Goal: Task Accomplishment & Management: Complete application form

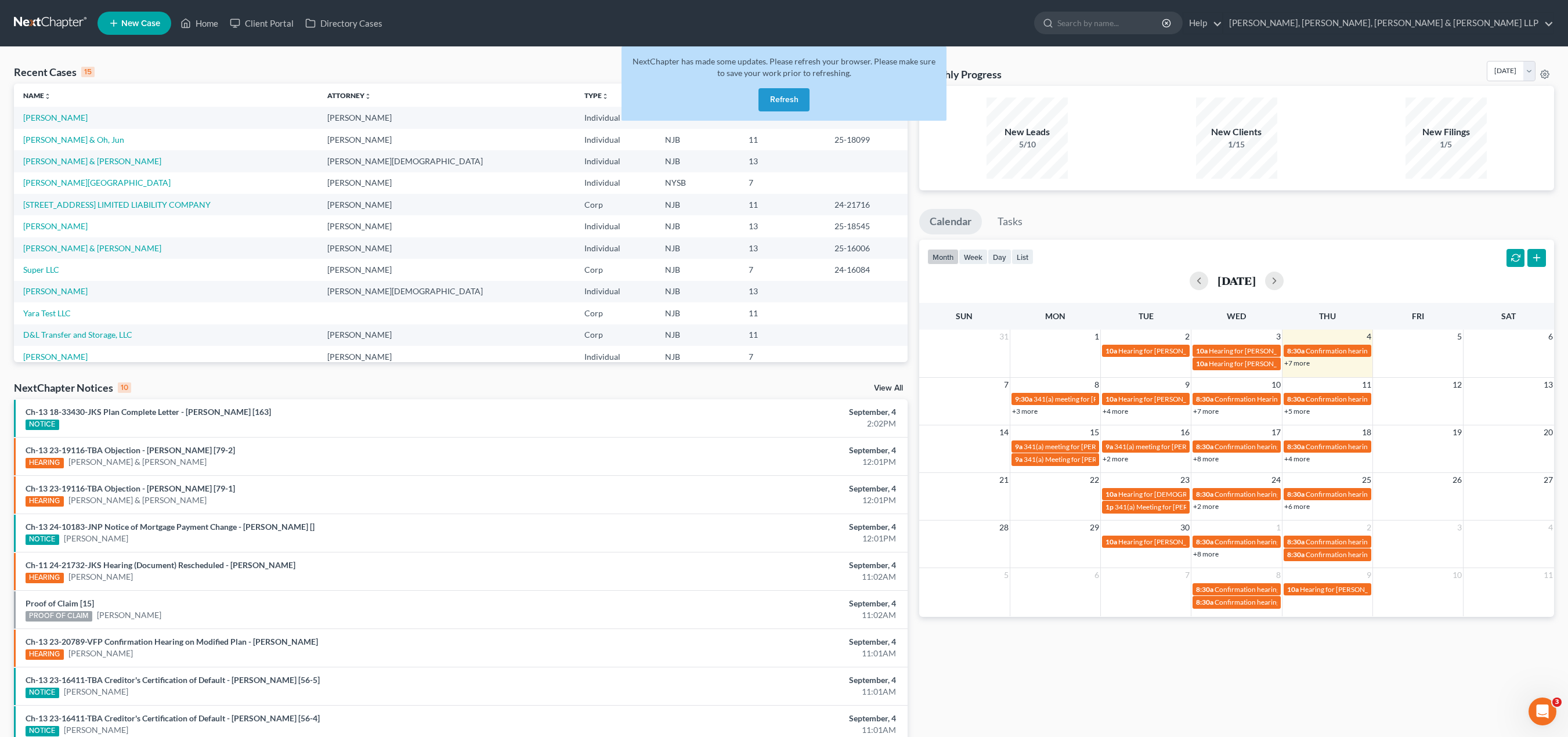
click at [776, 103] on button "Refresh" at bounding box center [784, 100] width 51 height 23
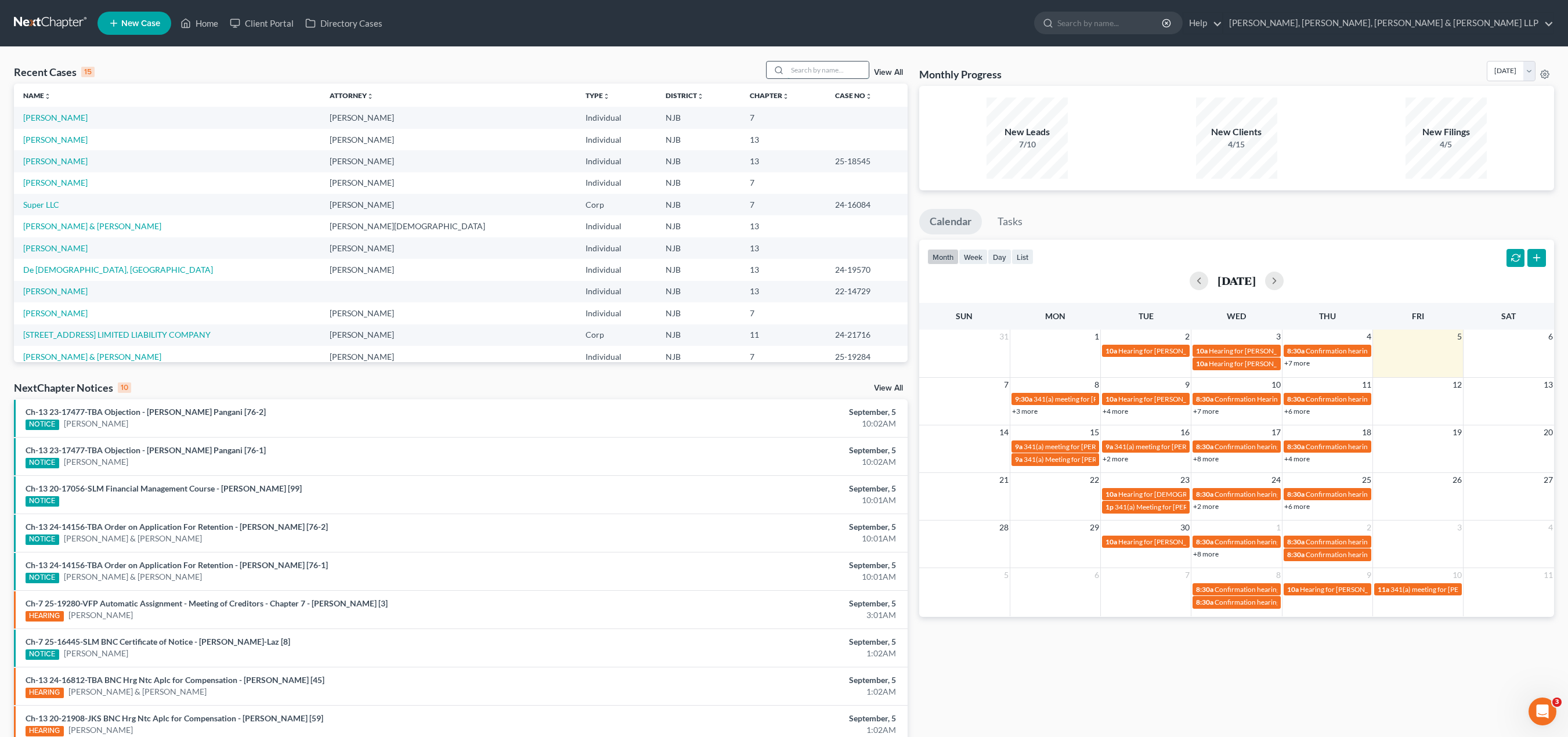
click at [811, 66] on input "search" at bounding box center [828, 69] width 81 height 17
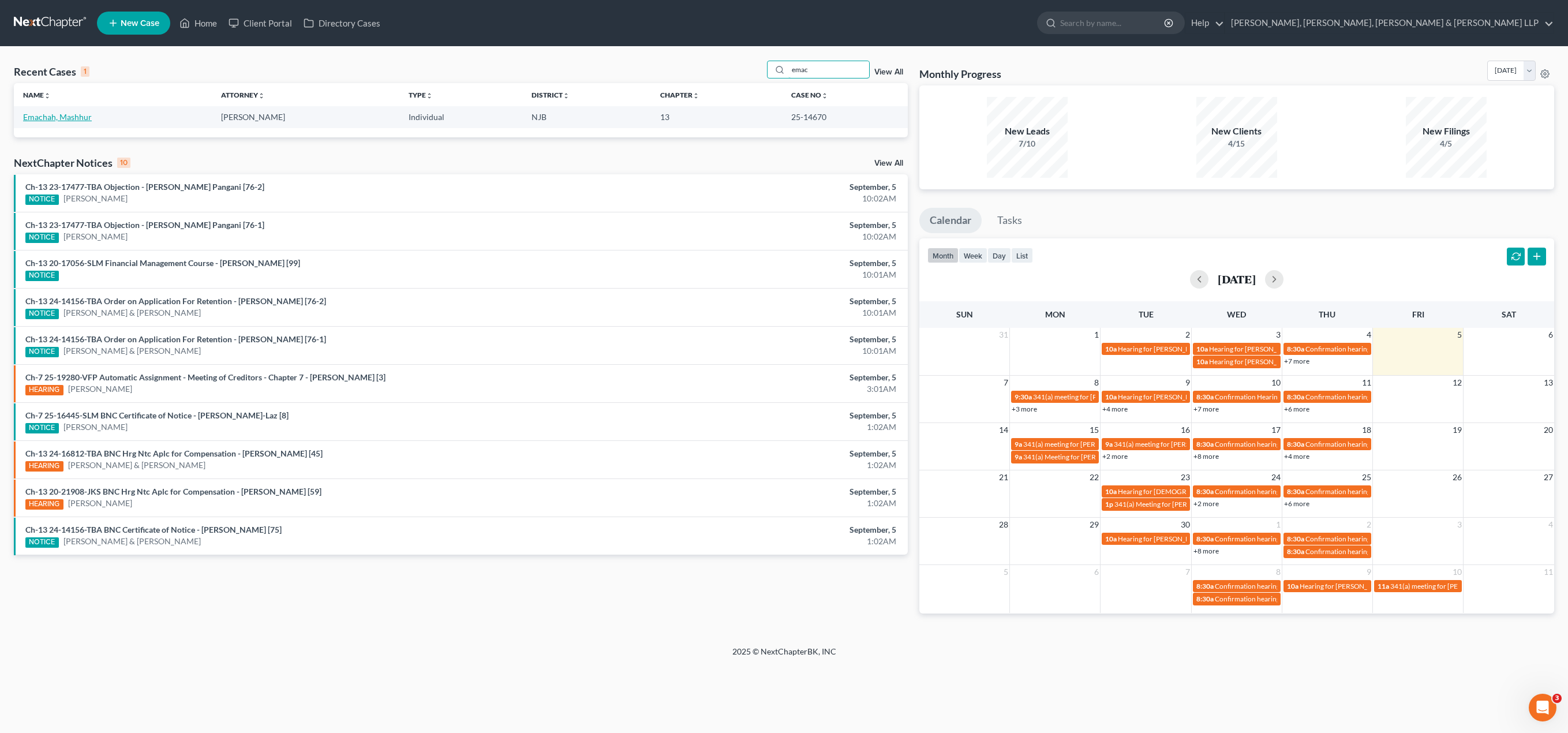
type input "emac"
click at [62, 117] on link "Emachah, Mashhur" at bounding box center [57, 117] width 69 height 10
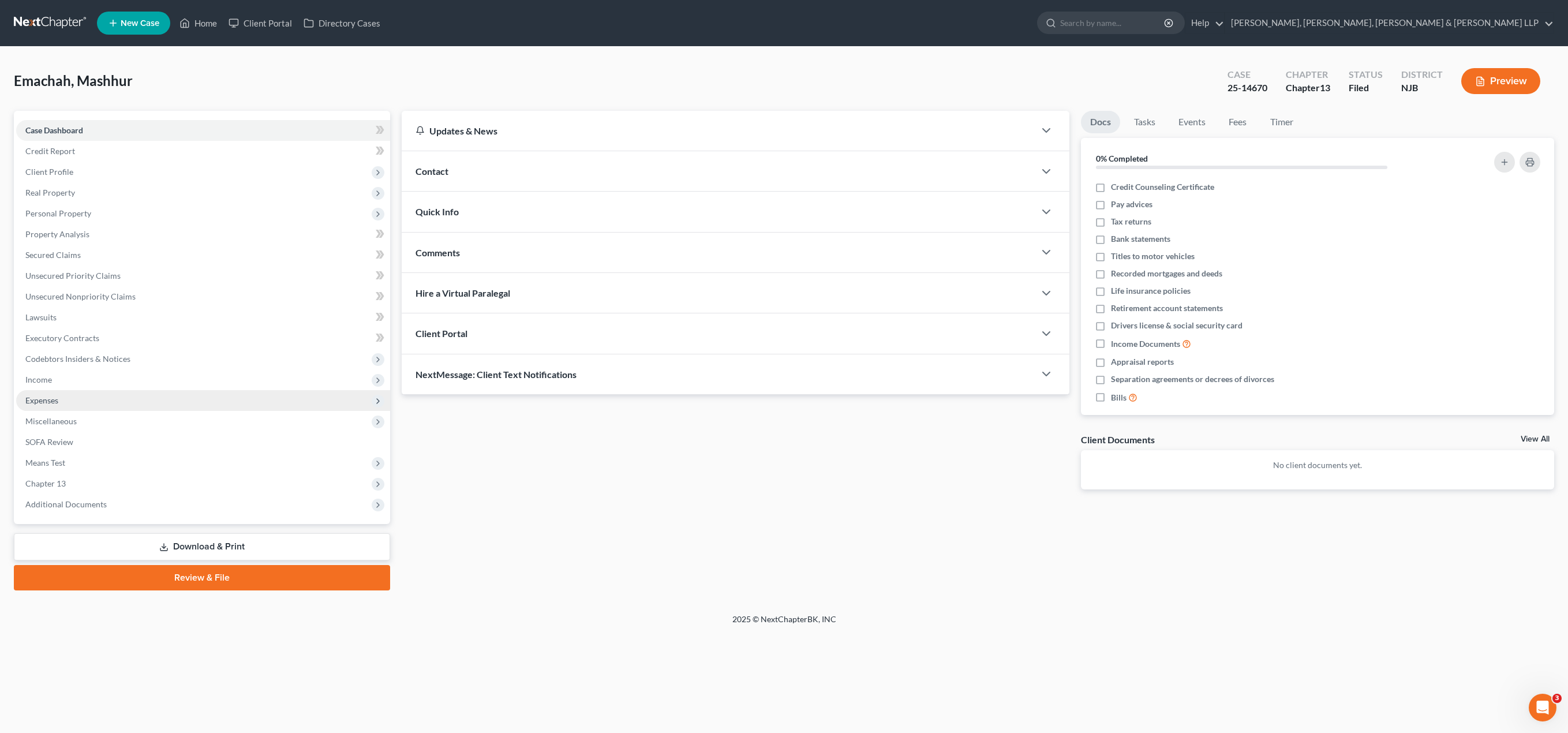
click at [52, 401] on span "Expenses" at bounding box center [42, 400] width 33 height 10
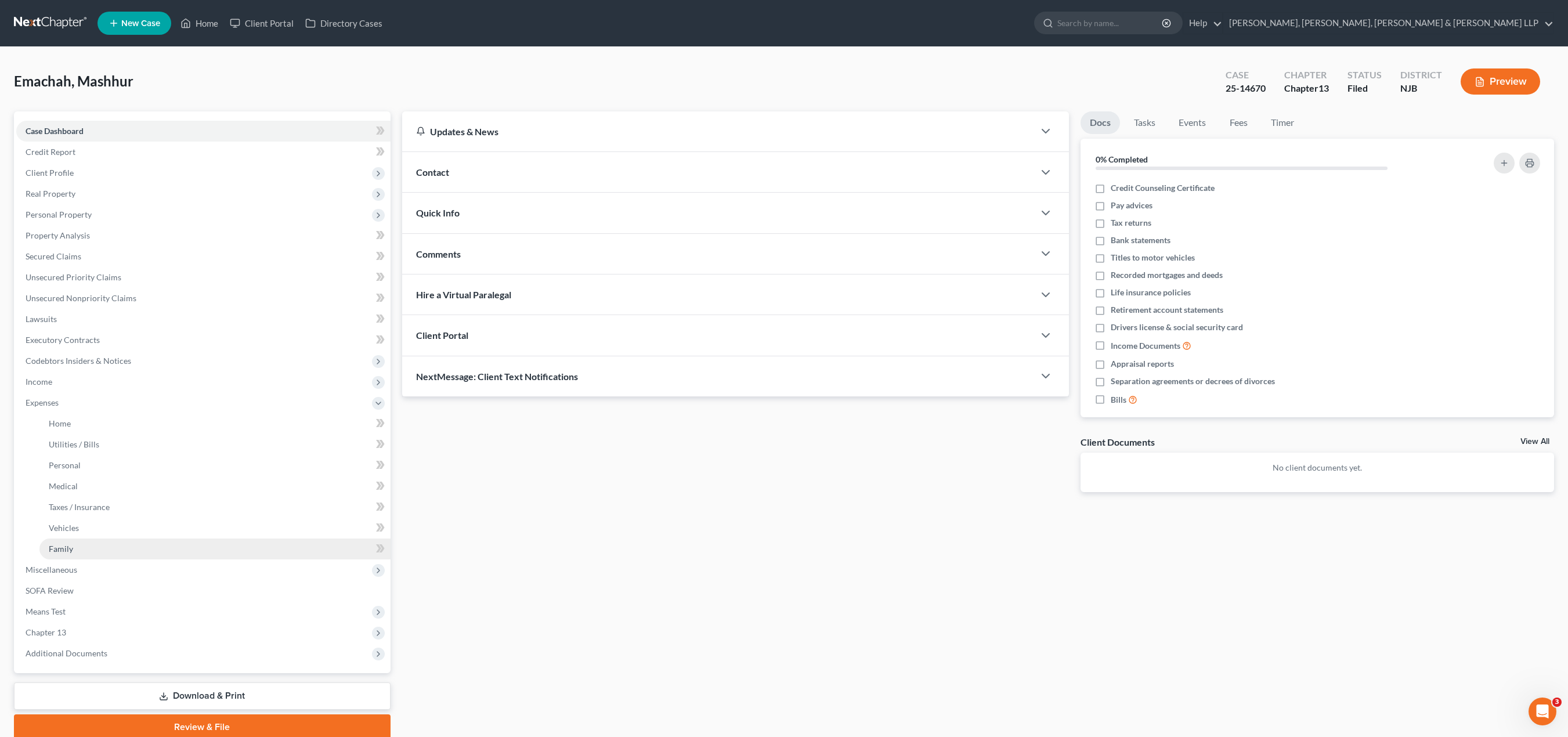
click at [72, 547] on span "Family" at bounding box center [61, 548] width 24 height 10
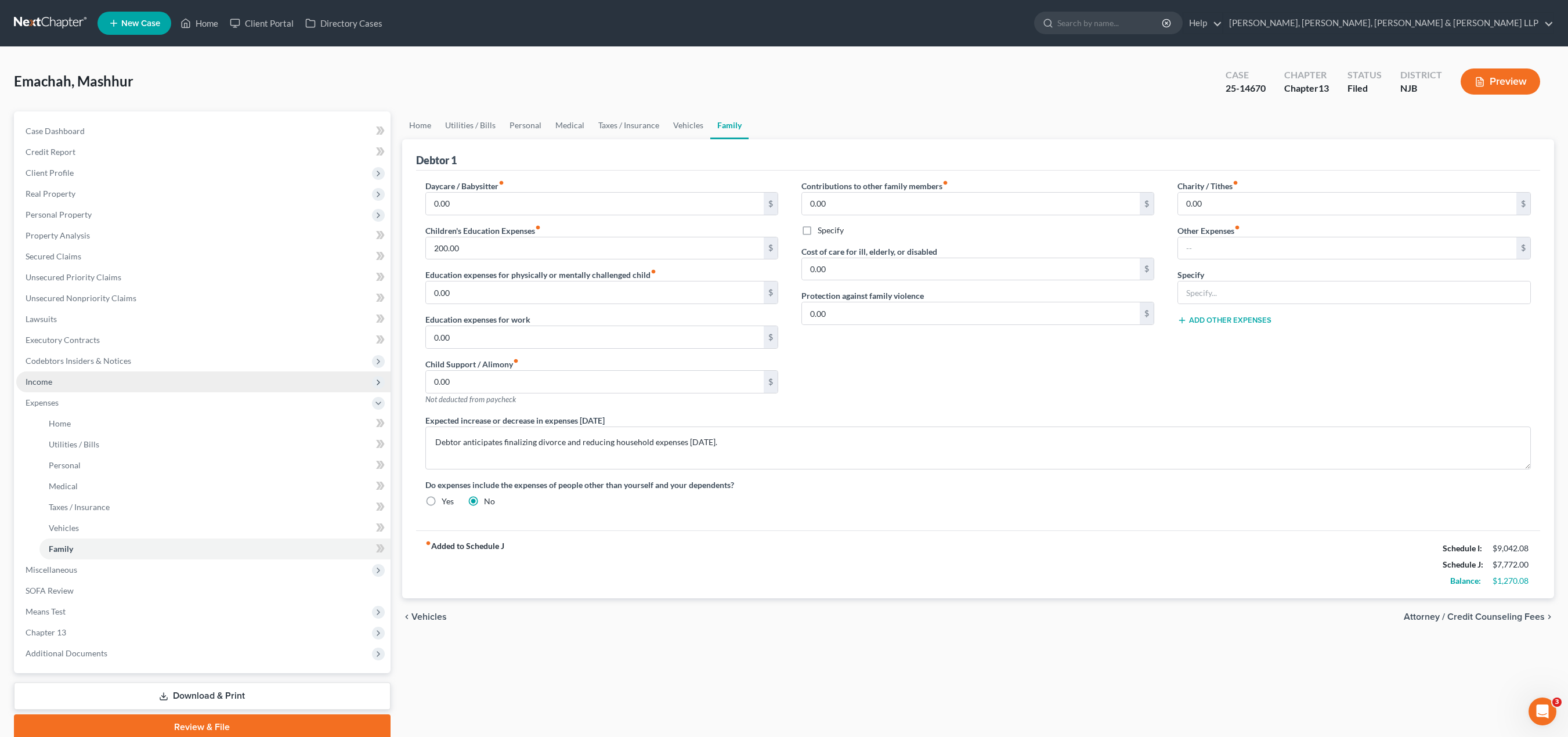
click at [63, 380] on span "Income" at bounding box center [203, 381] width 374 height 21
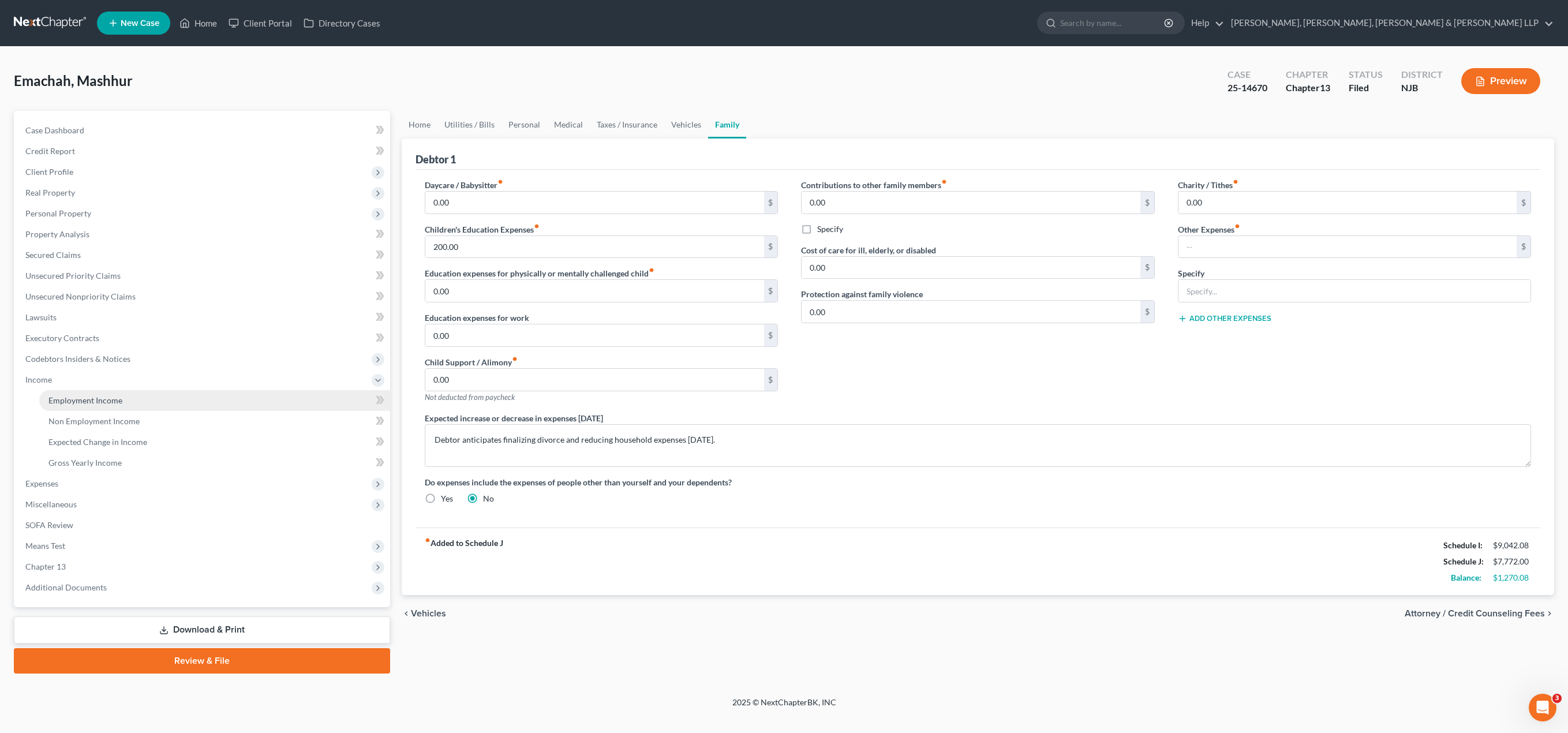
click at [107, 407] on link "Employment Income" at bounding box center [215, 400] width 351 height 21
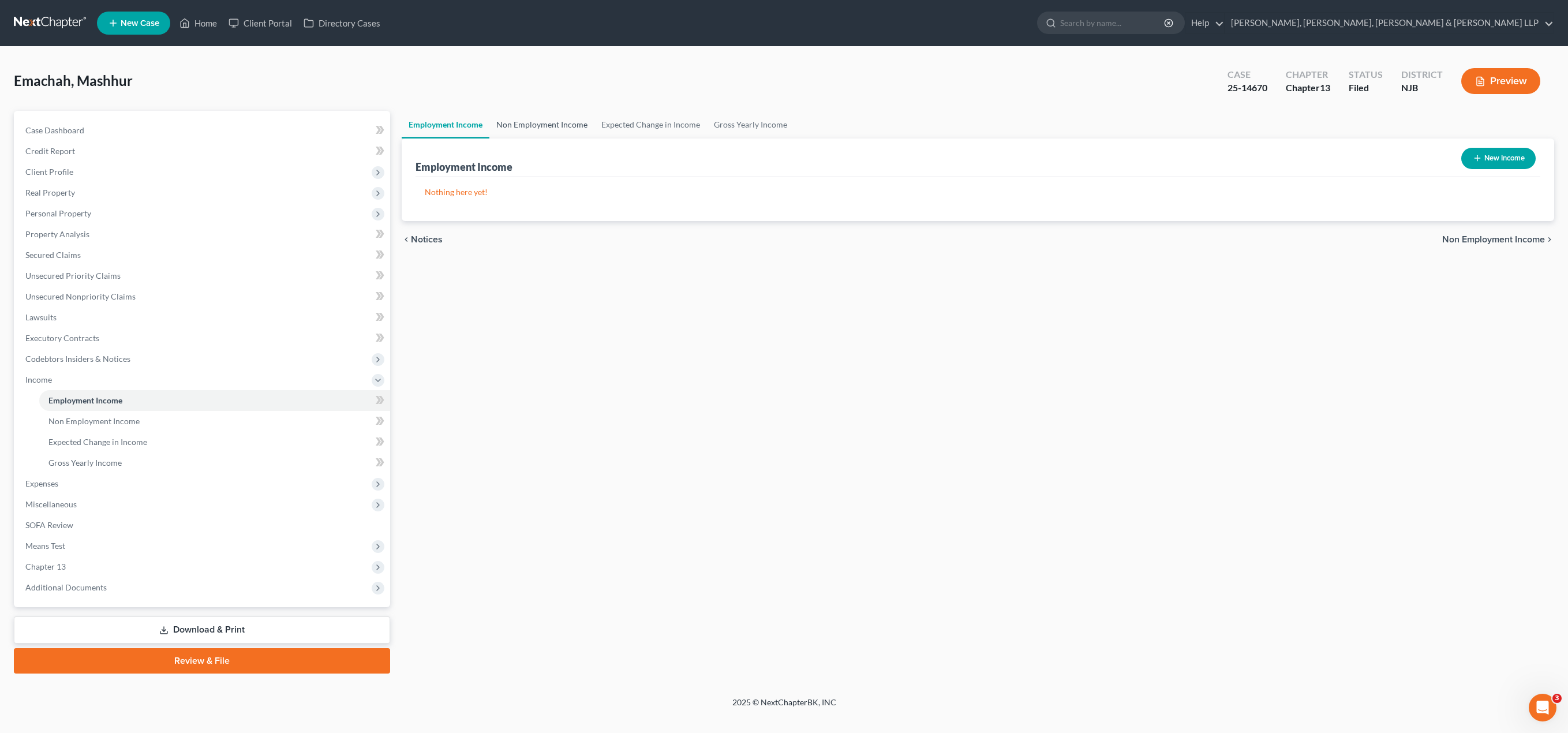
click at [539, 126] on link "Non Employment Income" at bounding box center [542, 124] width 105 height 27
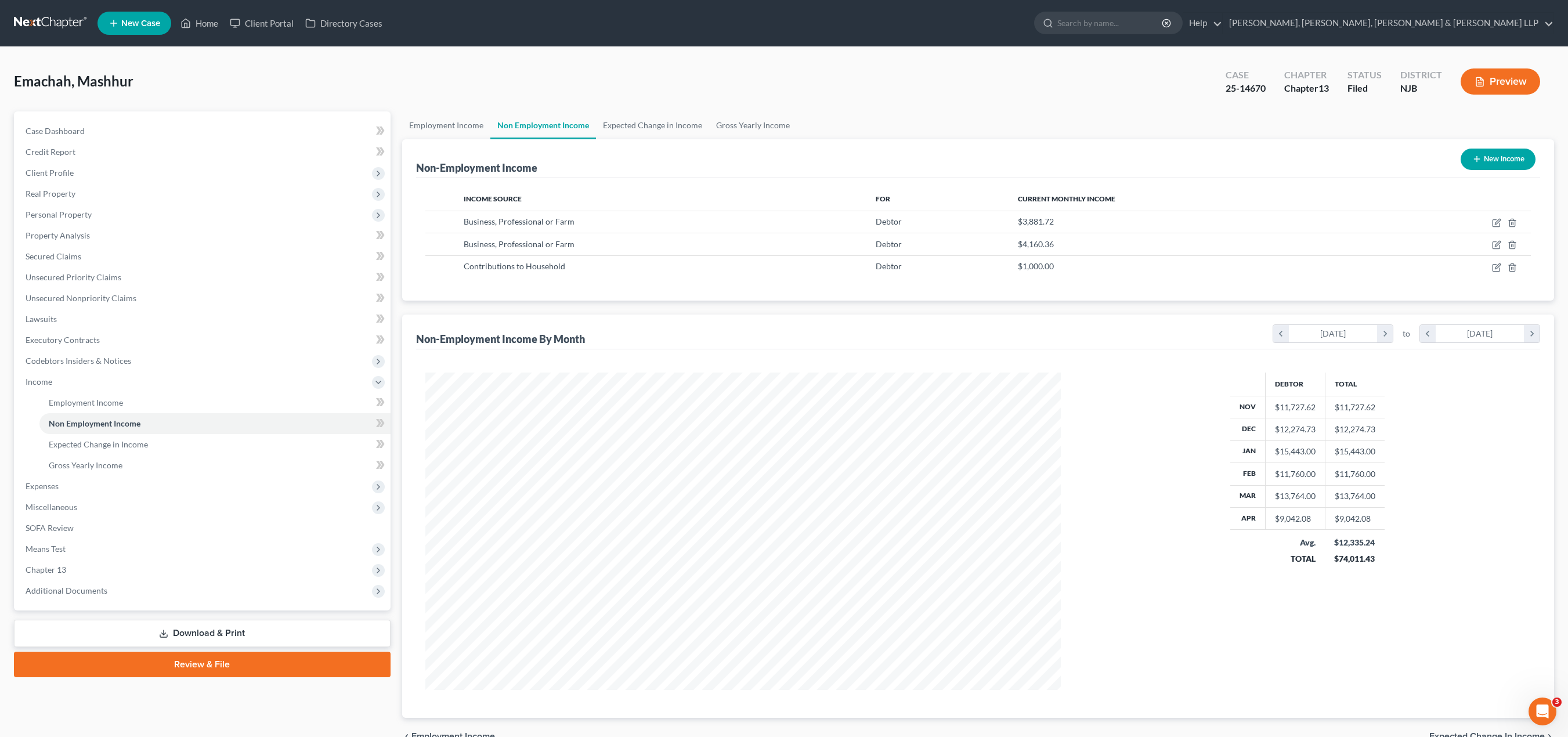
scroll to position [317, 659]
